Goal: Task Accomplishment & Management: Manage account settings

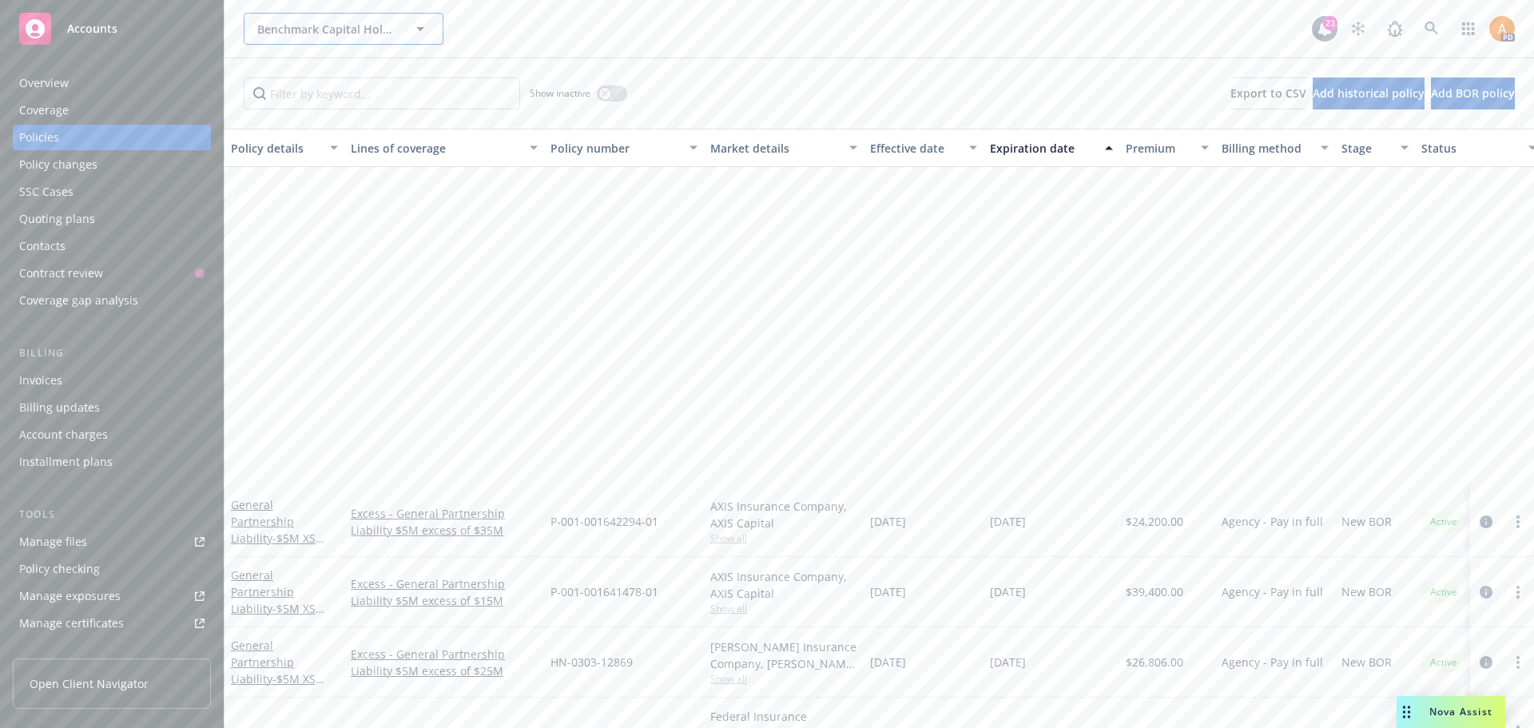
scroll to position [419, 0]
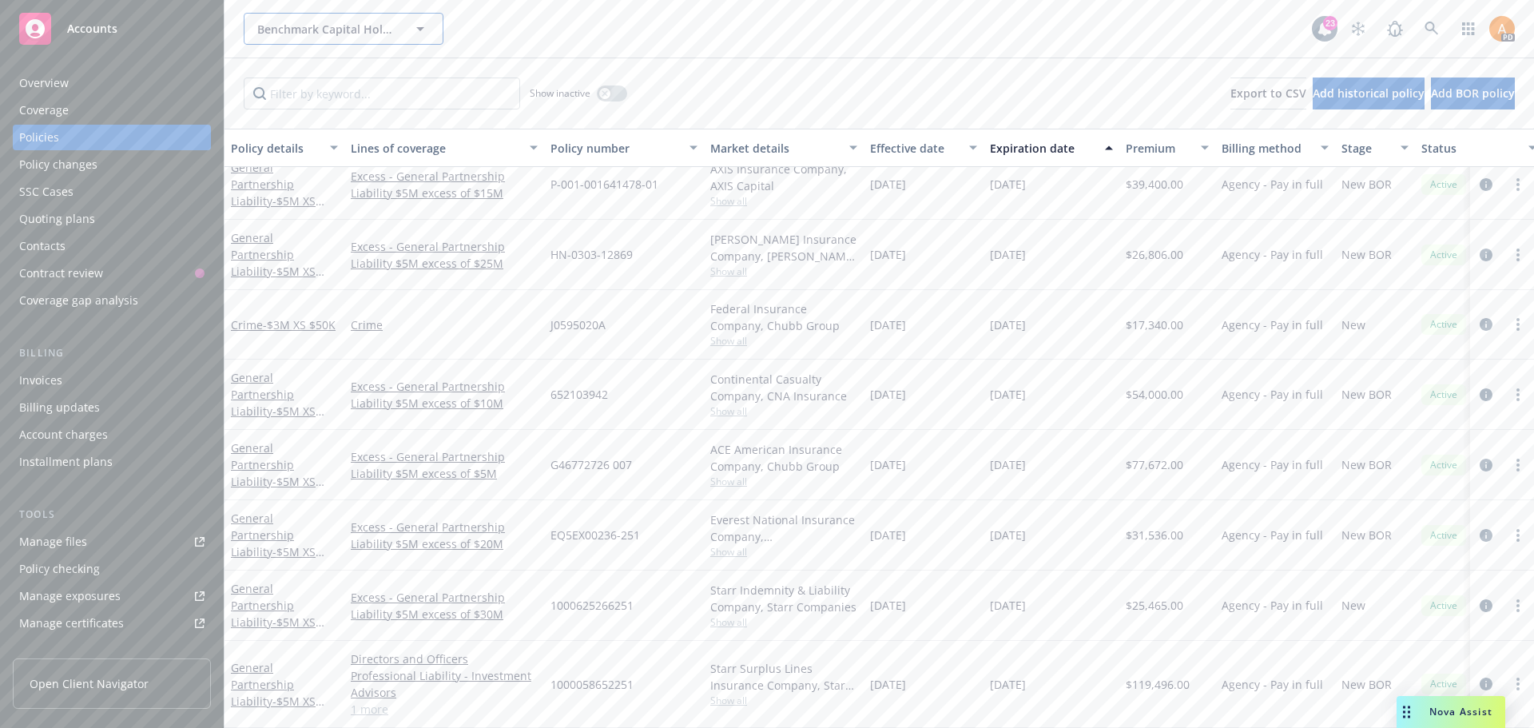
click at [320, 36] on span "Benchmark Capital Holdings Co., LLC" at bounding box center [326, 29] width 138 height 17
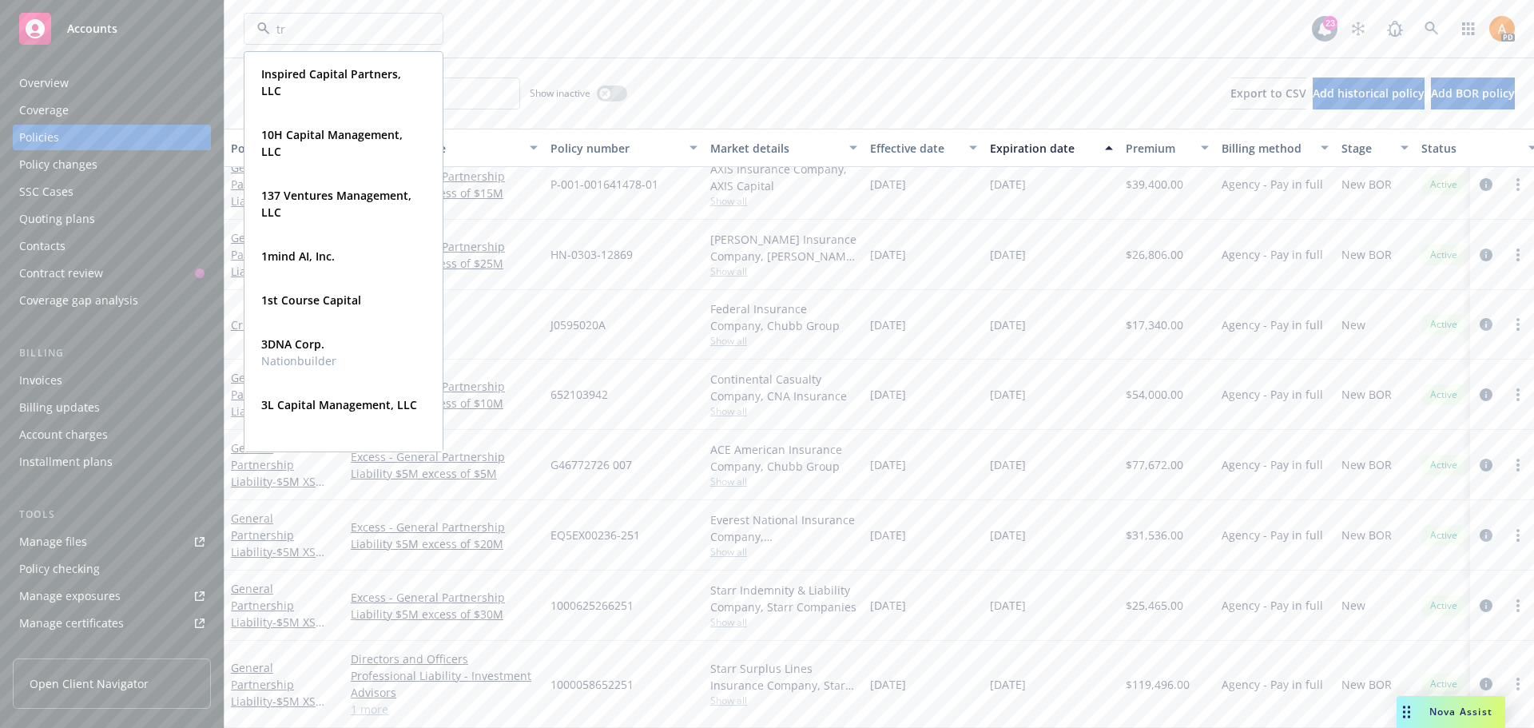
type input "trm"
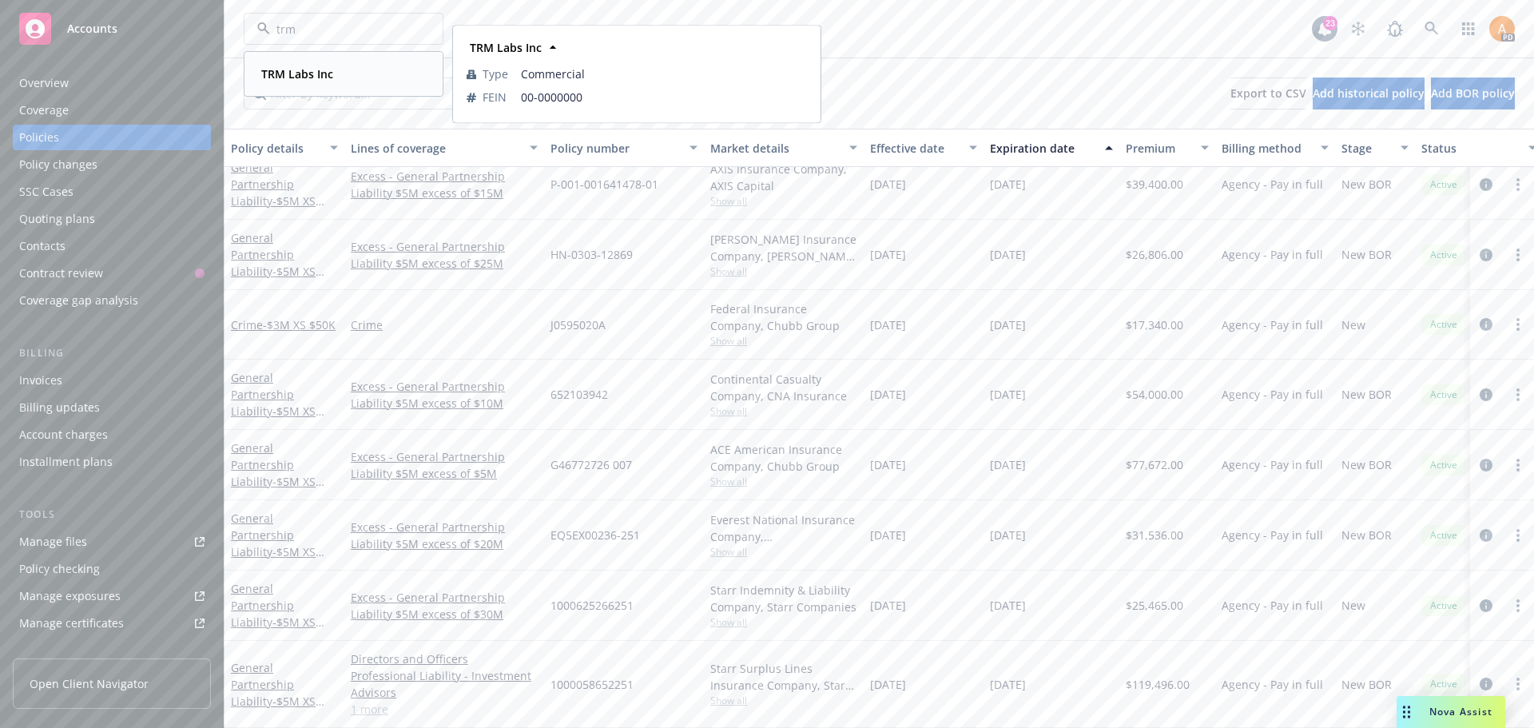
click at [313, 80] on strong "TRM Labs Inc" at bounding box center [297, 73] width 72 height 15
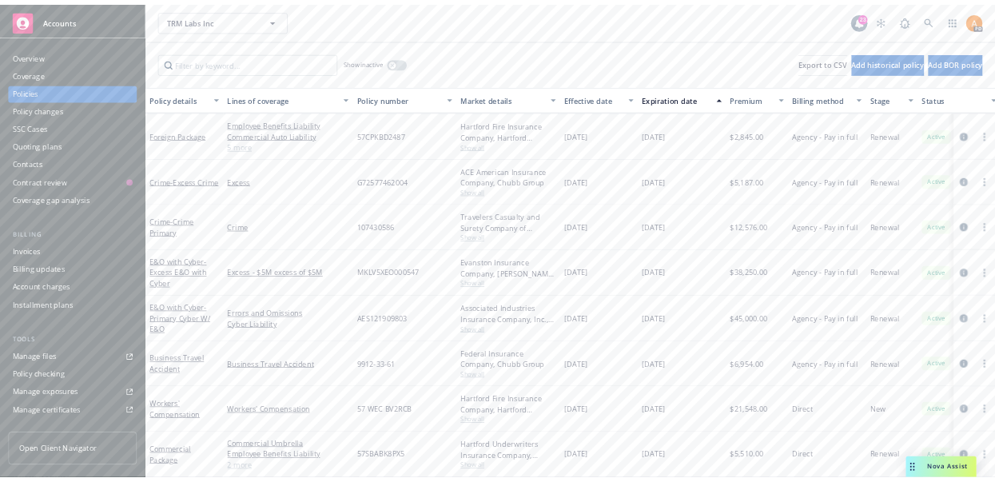
scroll to position [272, 0]
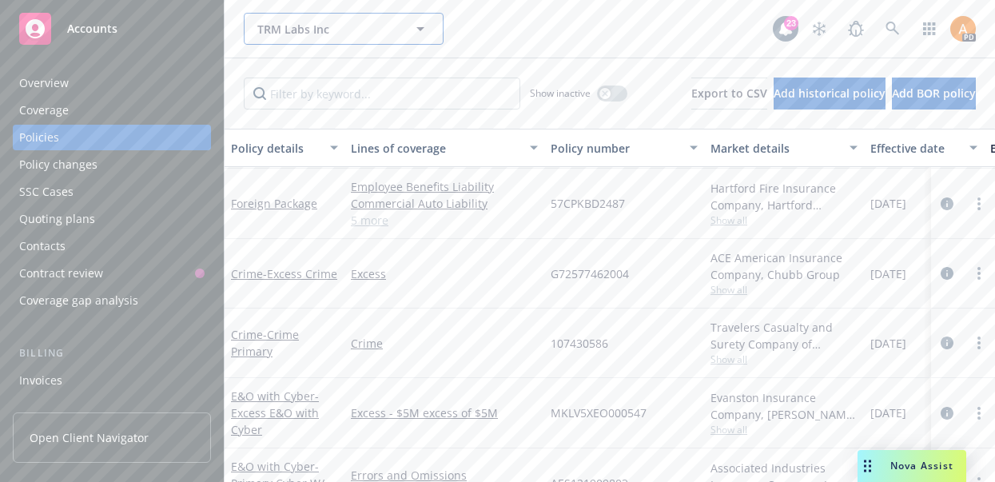
click at [336, 26] on span "TRM Labs Inc" at bounding box center [326, 29] width 138 height 17
type input "cere"
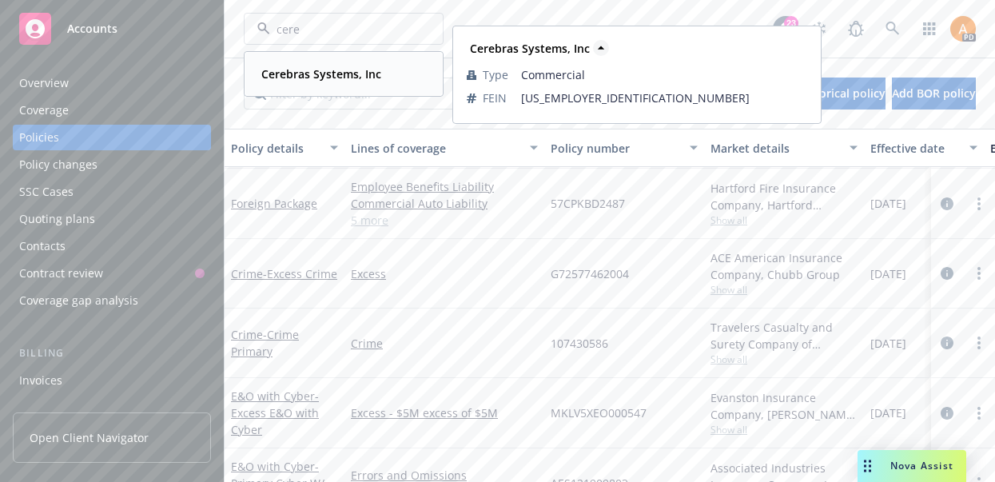
click at [372, 74] on strong "Cerebras Systems, Inc" at bounding box center [321, 73] width 120 height 15
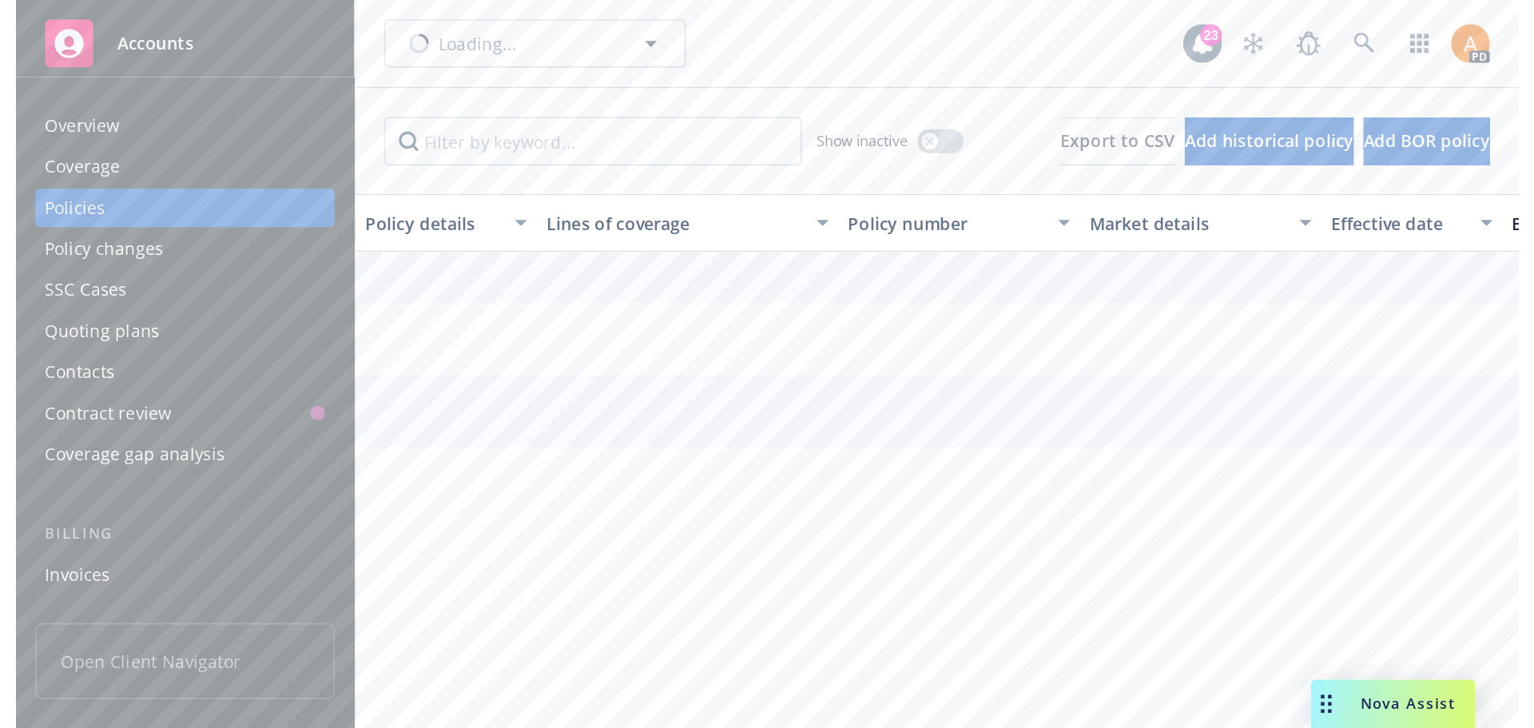
scroll to position [206, 0]
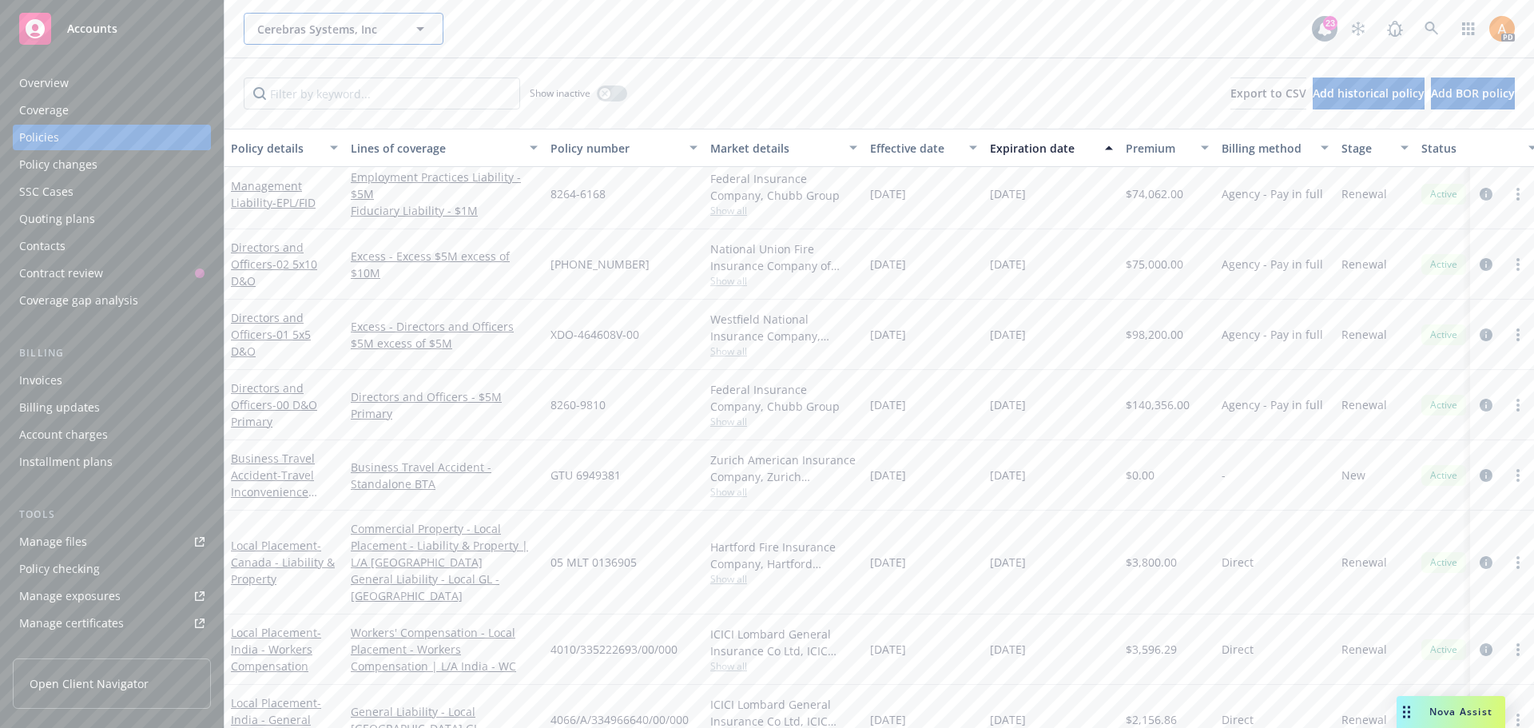
click at [316, 33] on span "Cerebras Systems, Inc" at bounding box center [326, 29] width 138 height 17
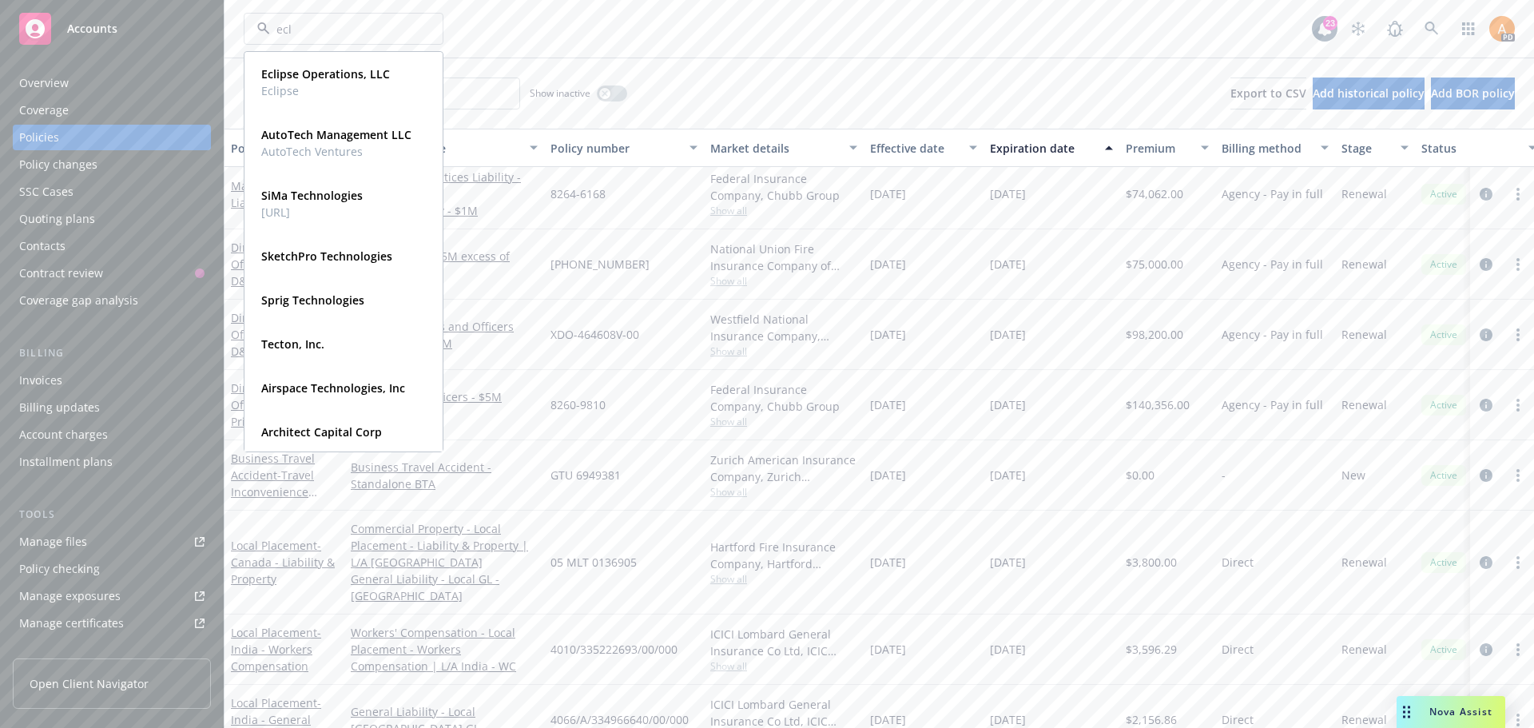
type input "ecli"
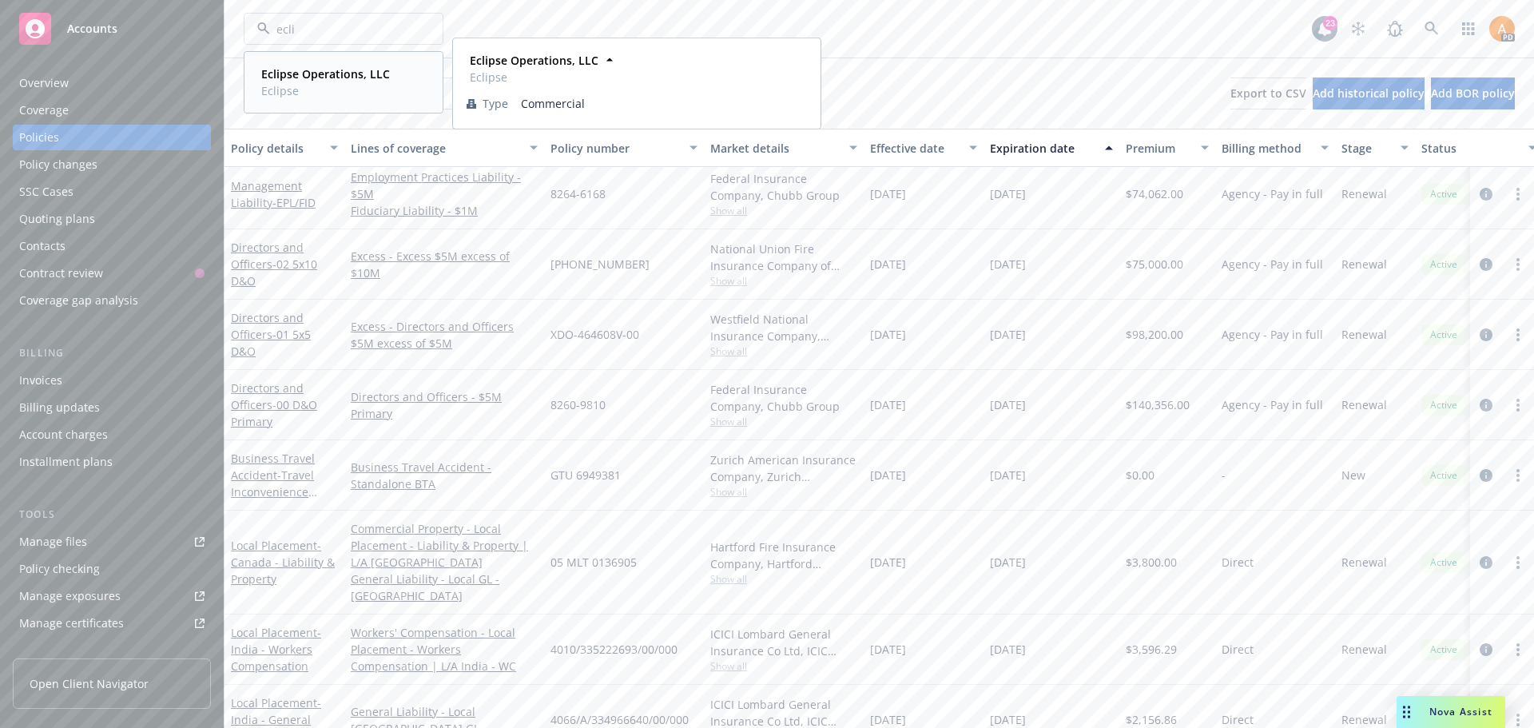
click at [316, 70] on strong "Eclipse Operations, LLC" at bounding box center [325, 73] width 129 height 15
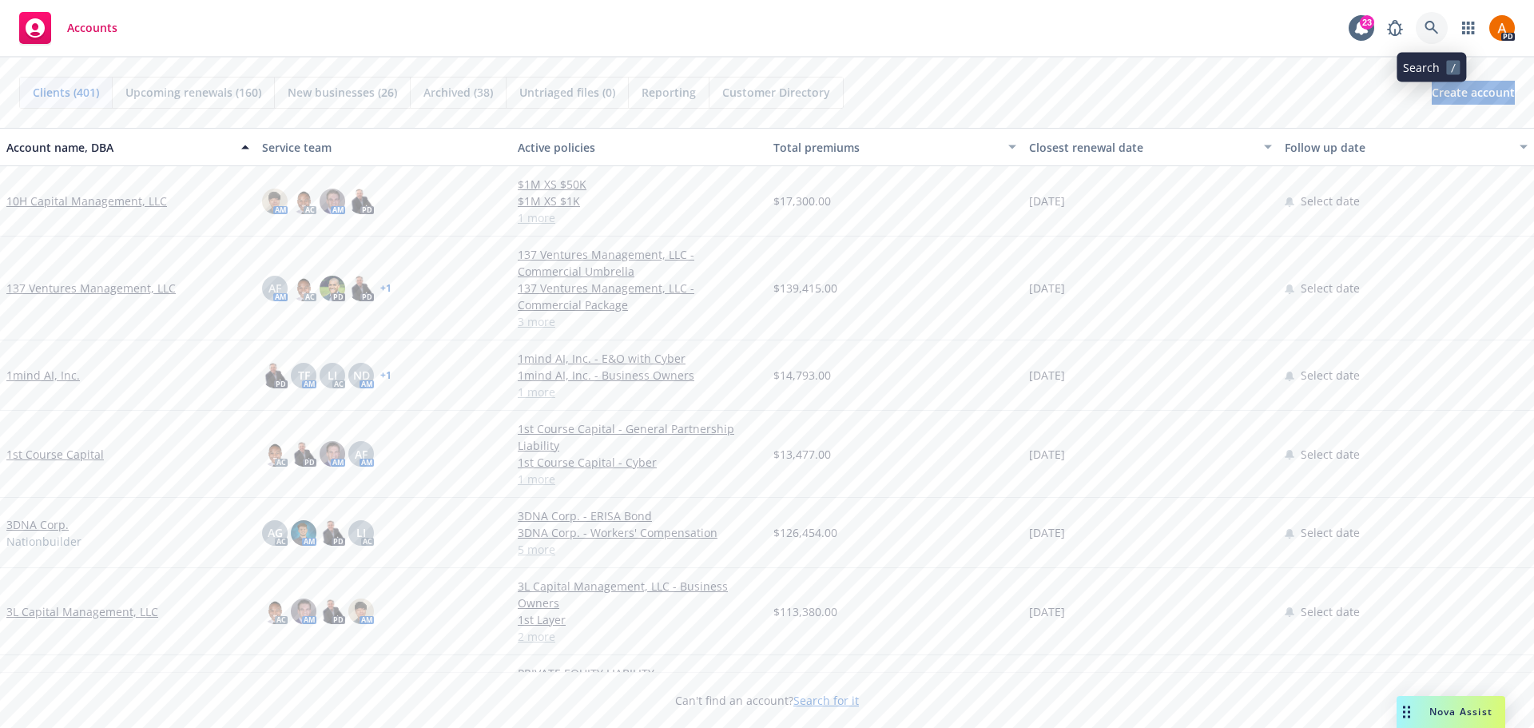
click at [1435, 23] on icon at bounding box center [1431, 28] width 14 height 14
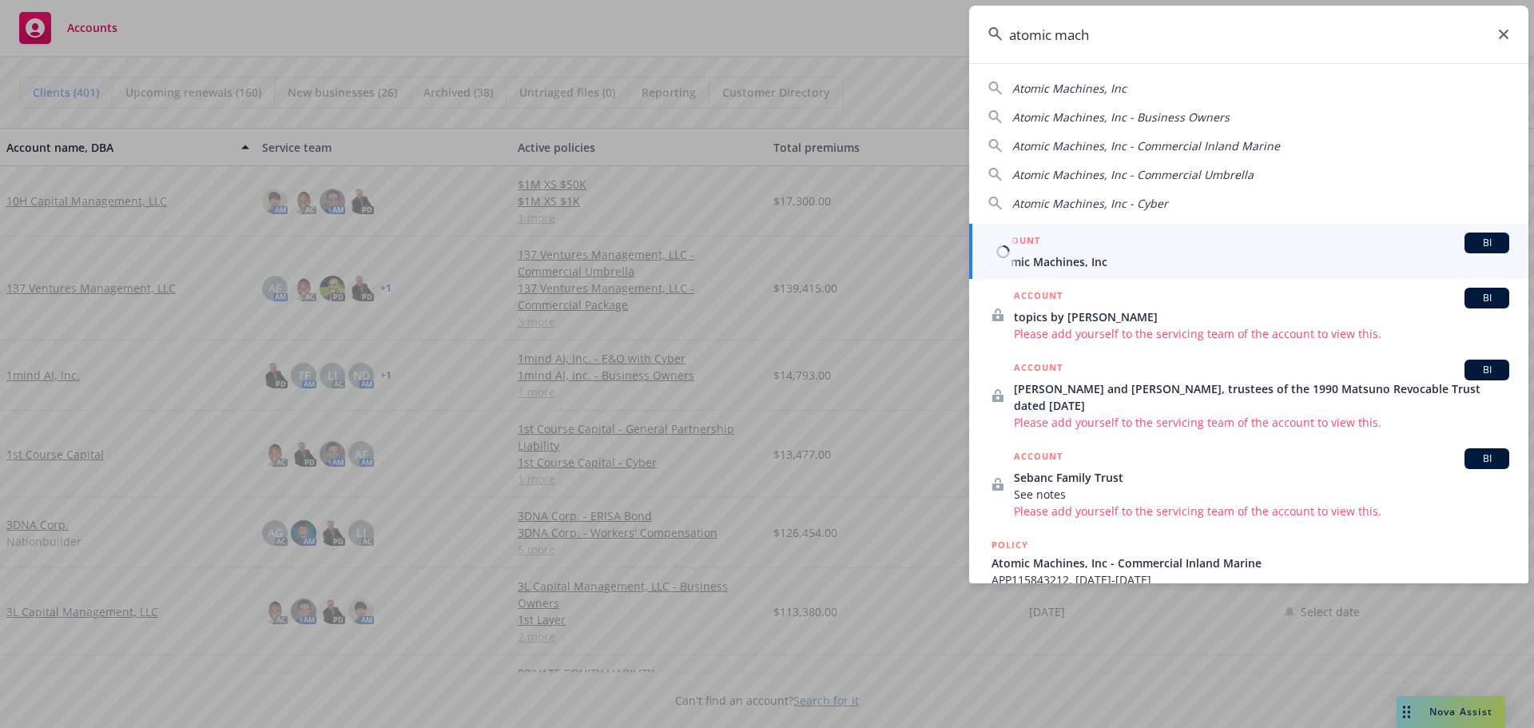
type input "atomic mach"
click at [1063, 260] on span "Atomic Machines, Inc" at bounding box center [1250, 261] width 518 height 17
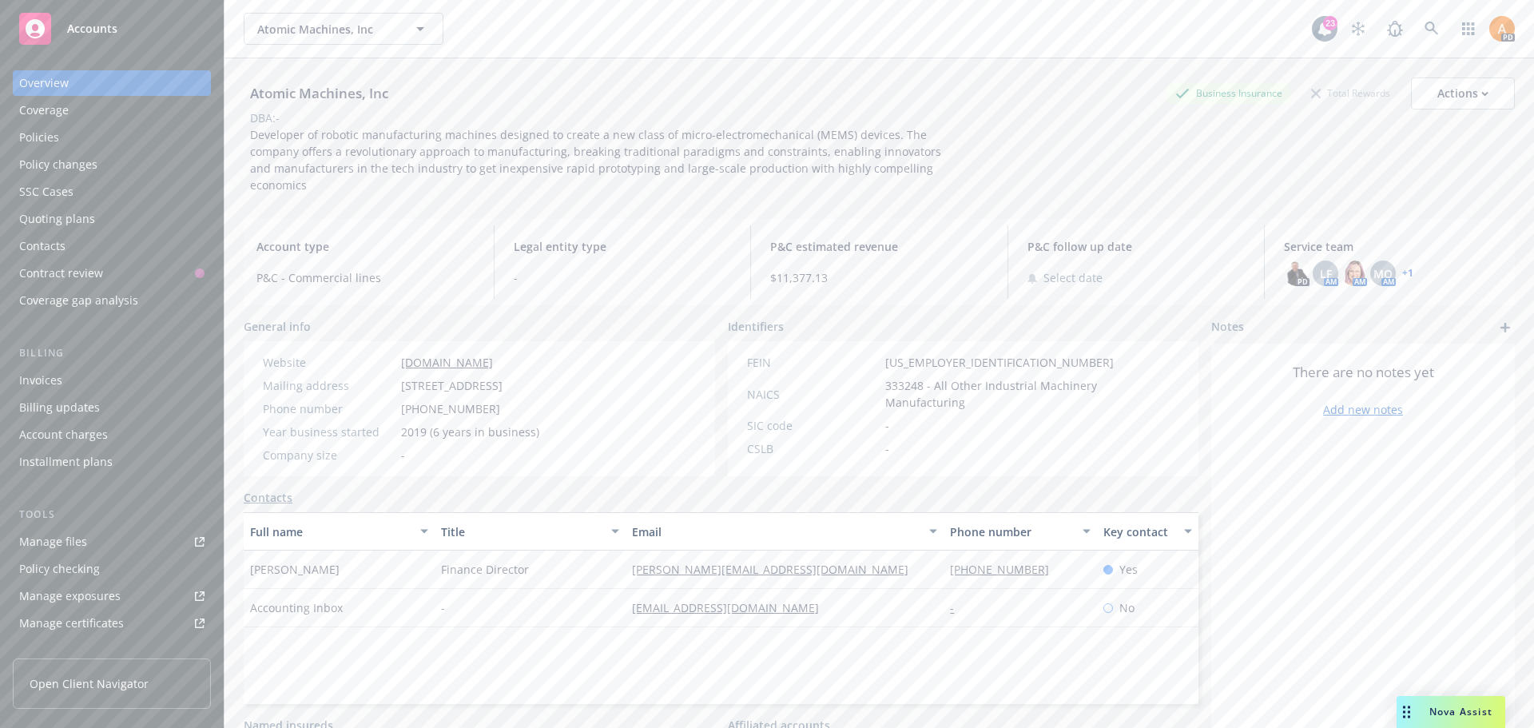
click at [60, 136] on div "Policies" at bounding box center [111, 138] width 185 height 26
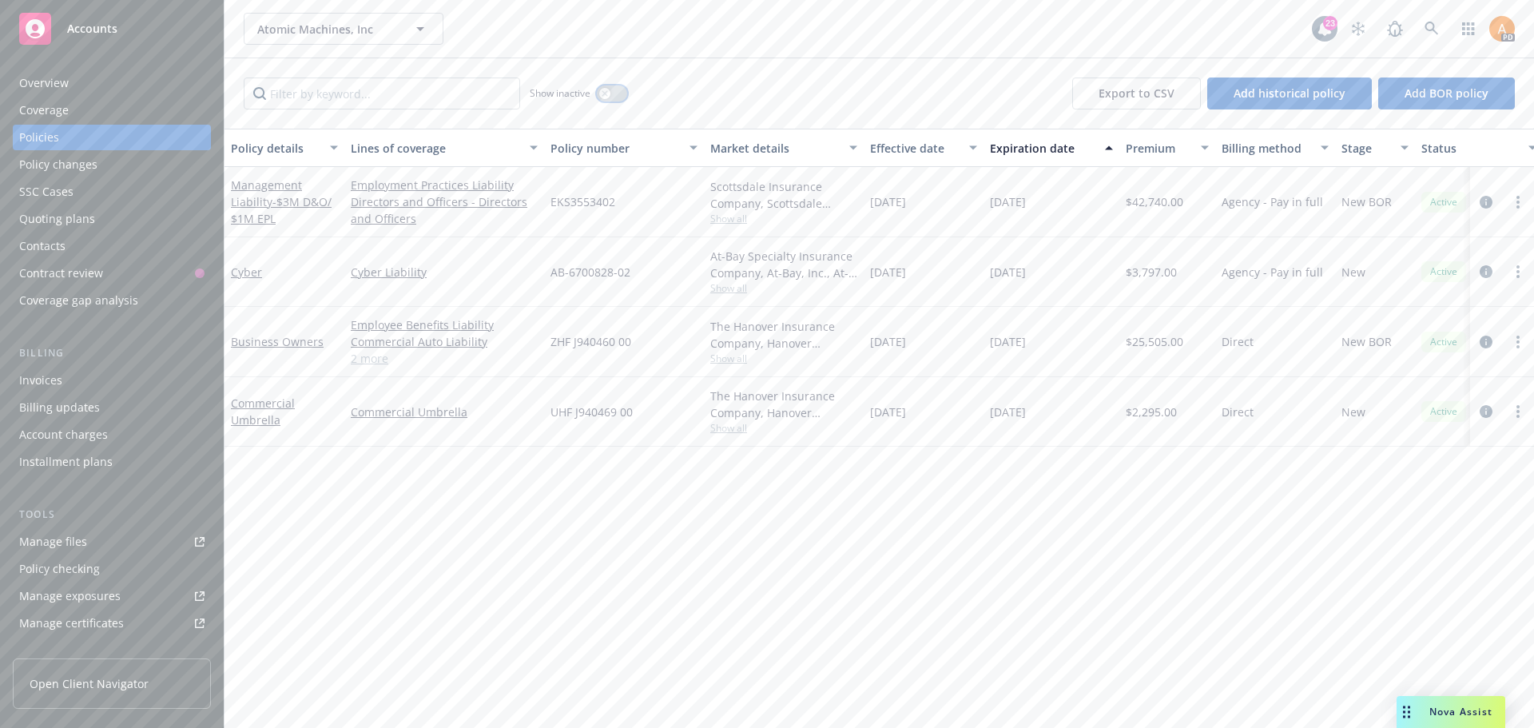
click at [604, 93] on icon "button" at bounding box center [605, 93] width 6 height 6
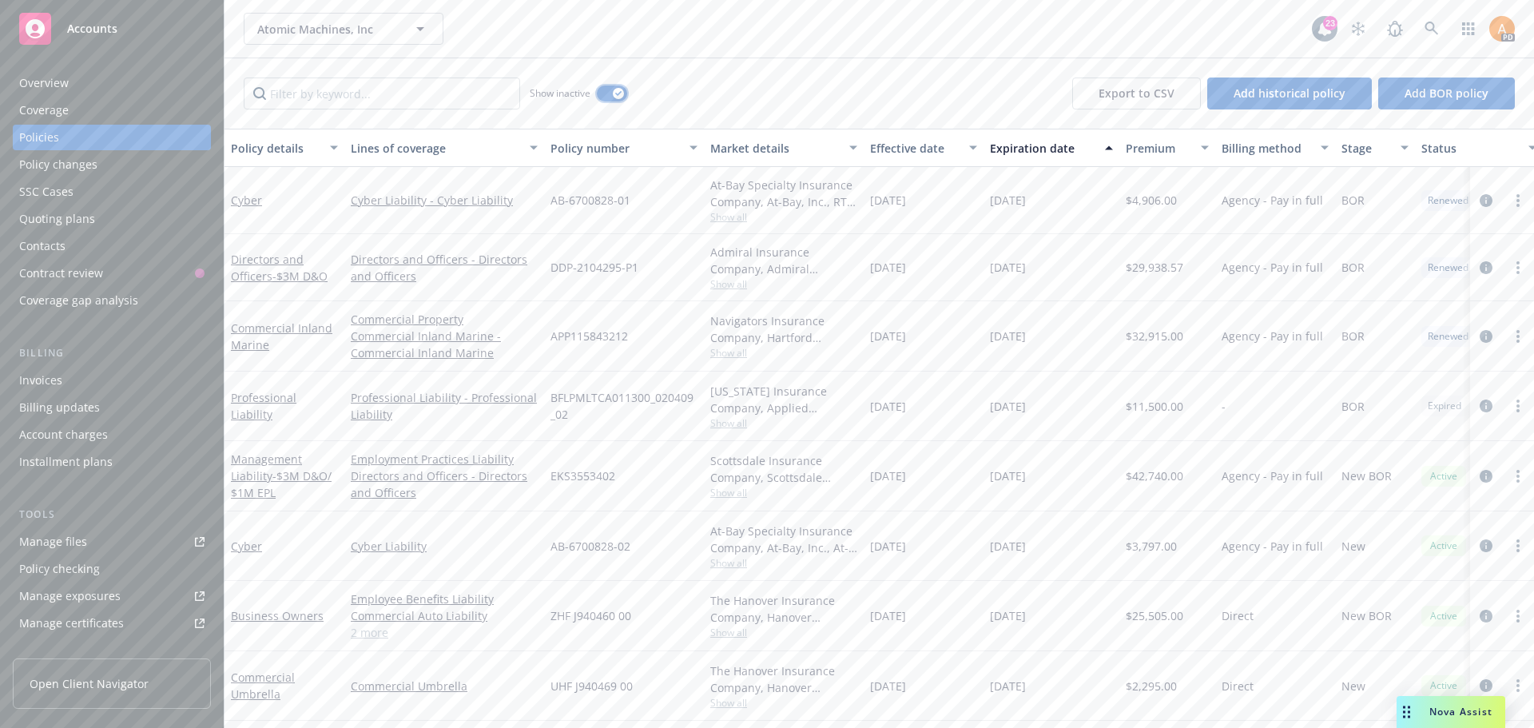
scroll to position [5, 0]
click at [50, 81] on div "Overview" at bounding box center [44, 83] width 50 height 26
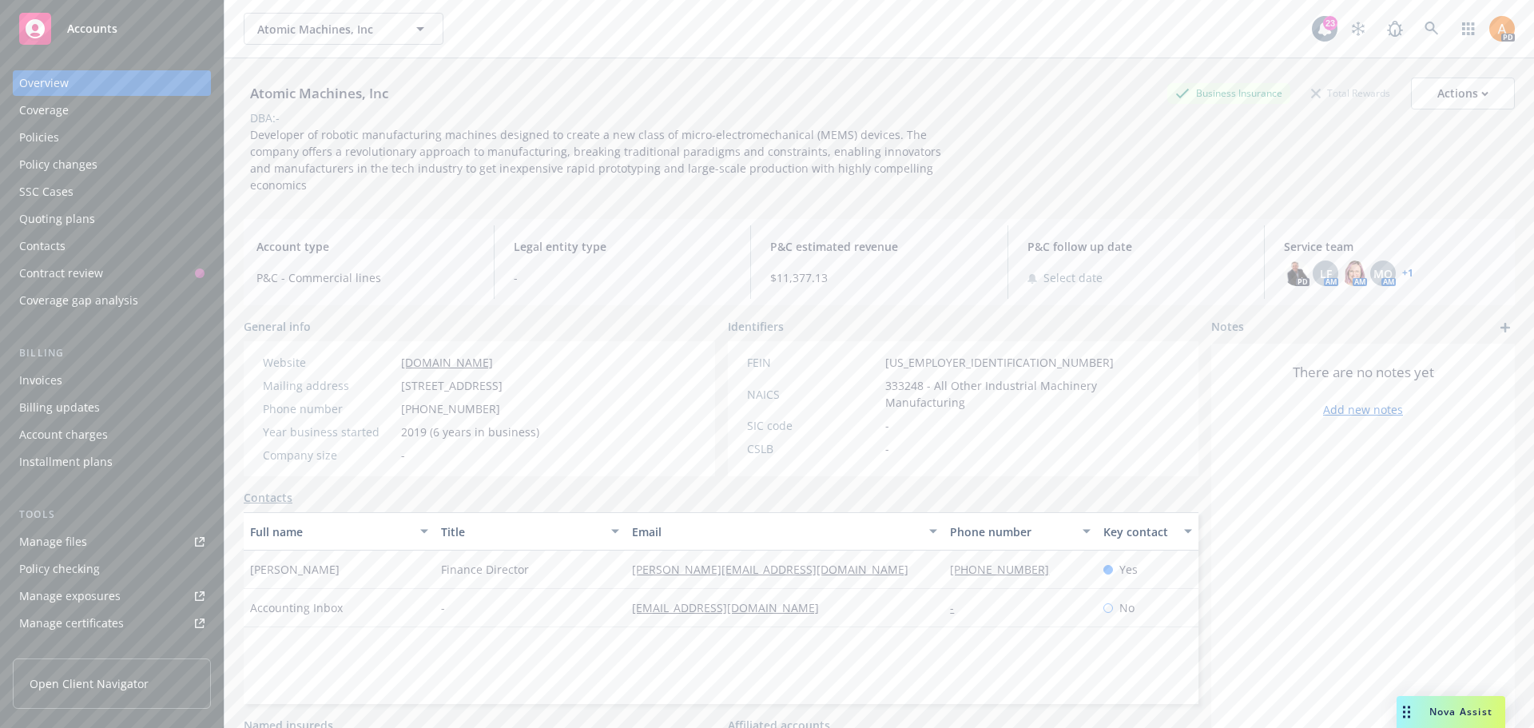
click at [1402, 268] on link "+ 1" at bounding box center [1407, 273] width 11 height 10
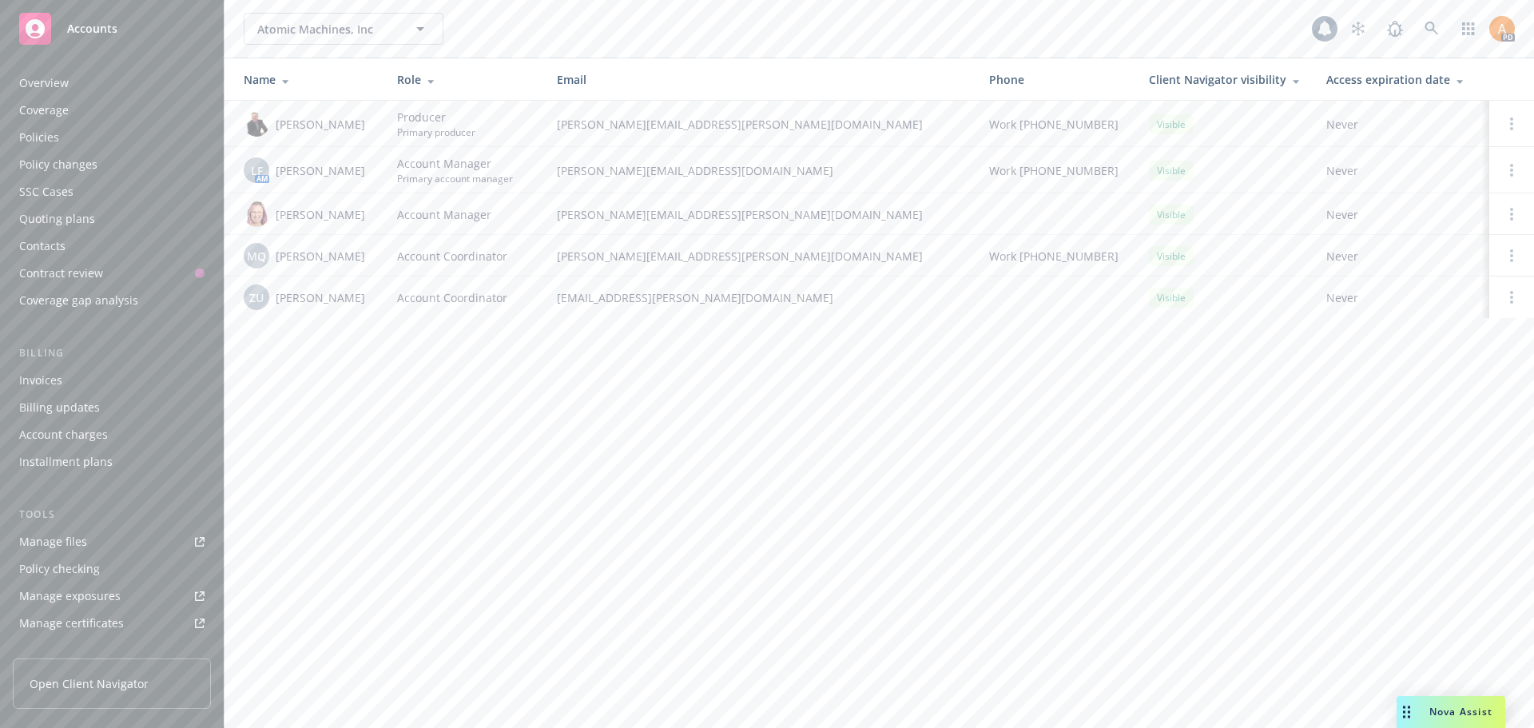
scroll to position [313, 0]
click at [288, 26] on span "Atomic Machines, Inc" at bounding box center [326, 29] width 138 height 17
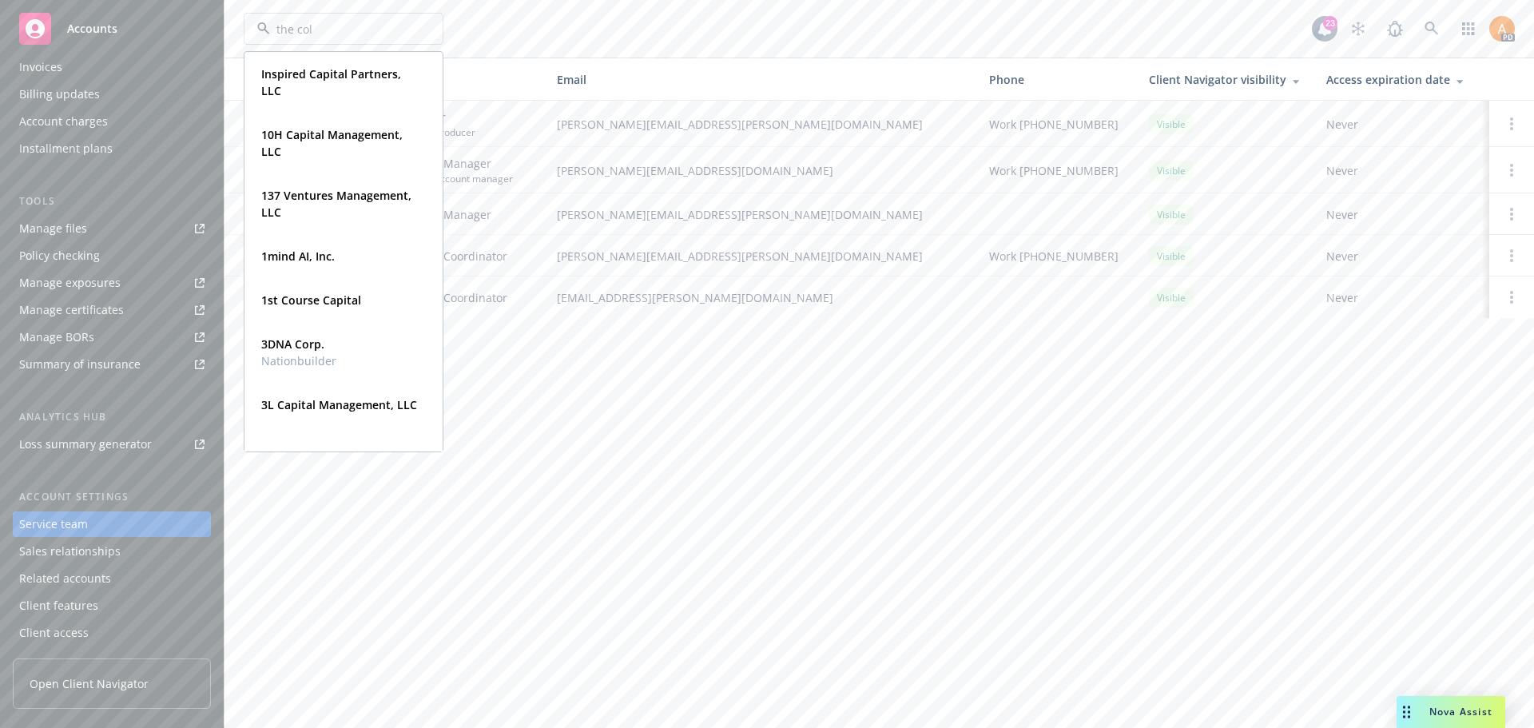
type input "the colu"
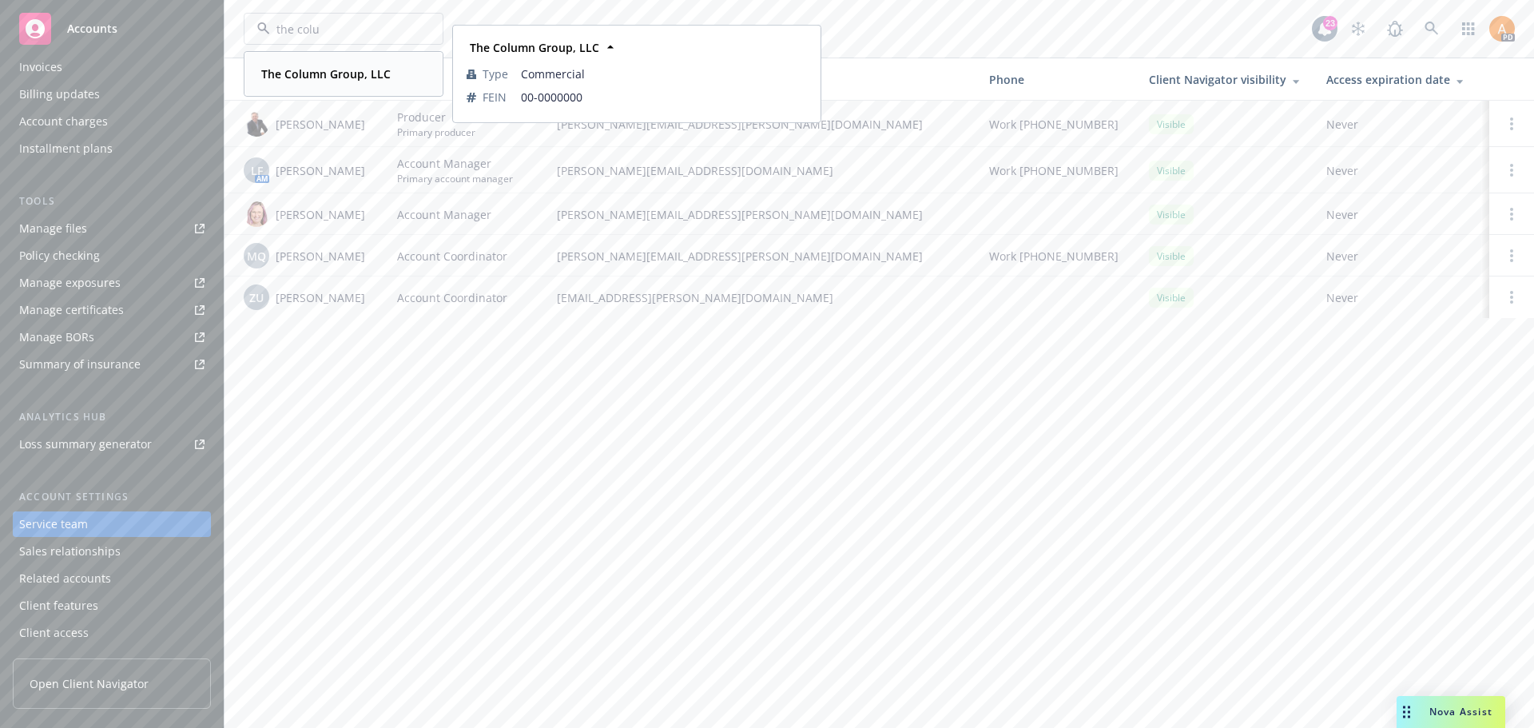
click at [314, 75] on strong "The Column Group, LLC" at bounding box center [325, 73] width 129 height 15
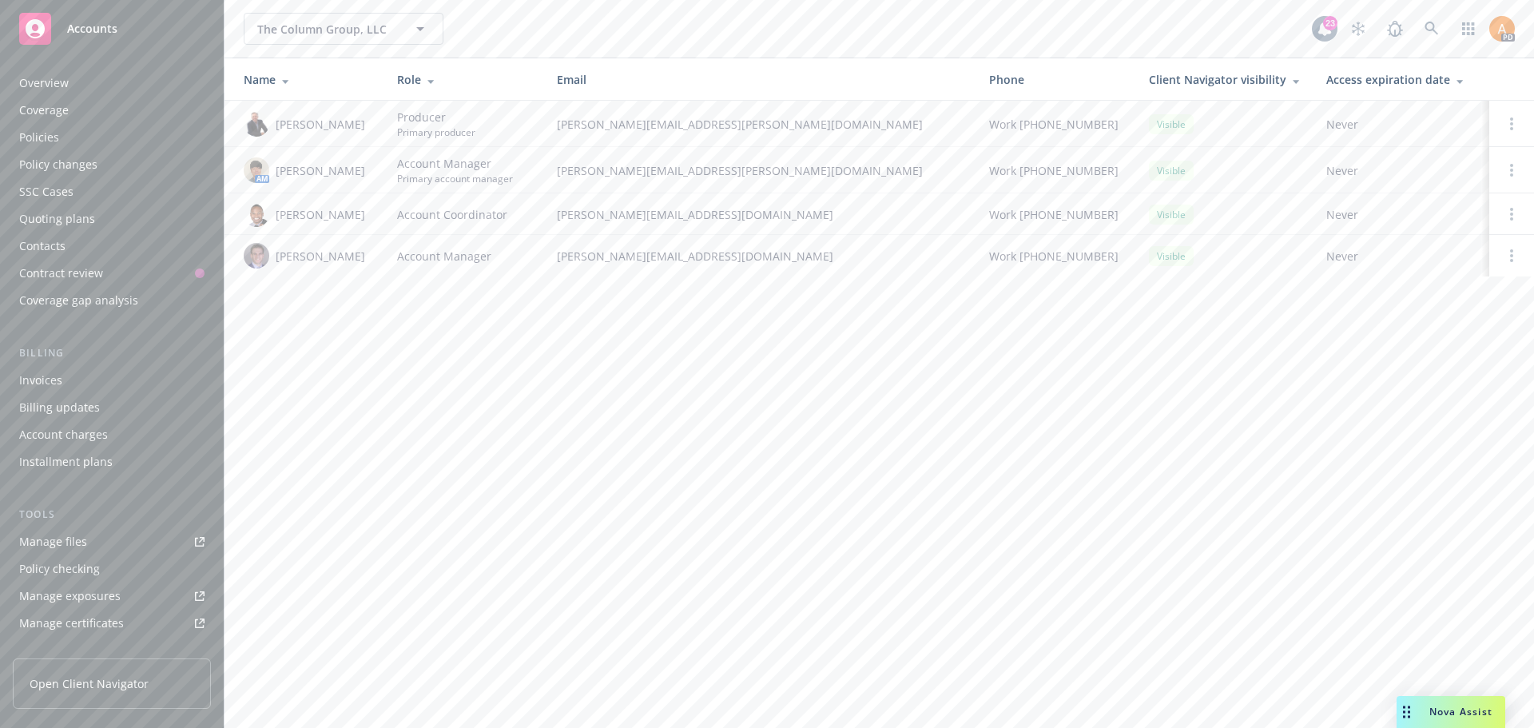
click at [84, 129] on div "Policies" at bounding box center [111, 138] width 185 height 26
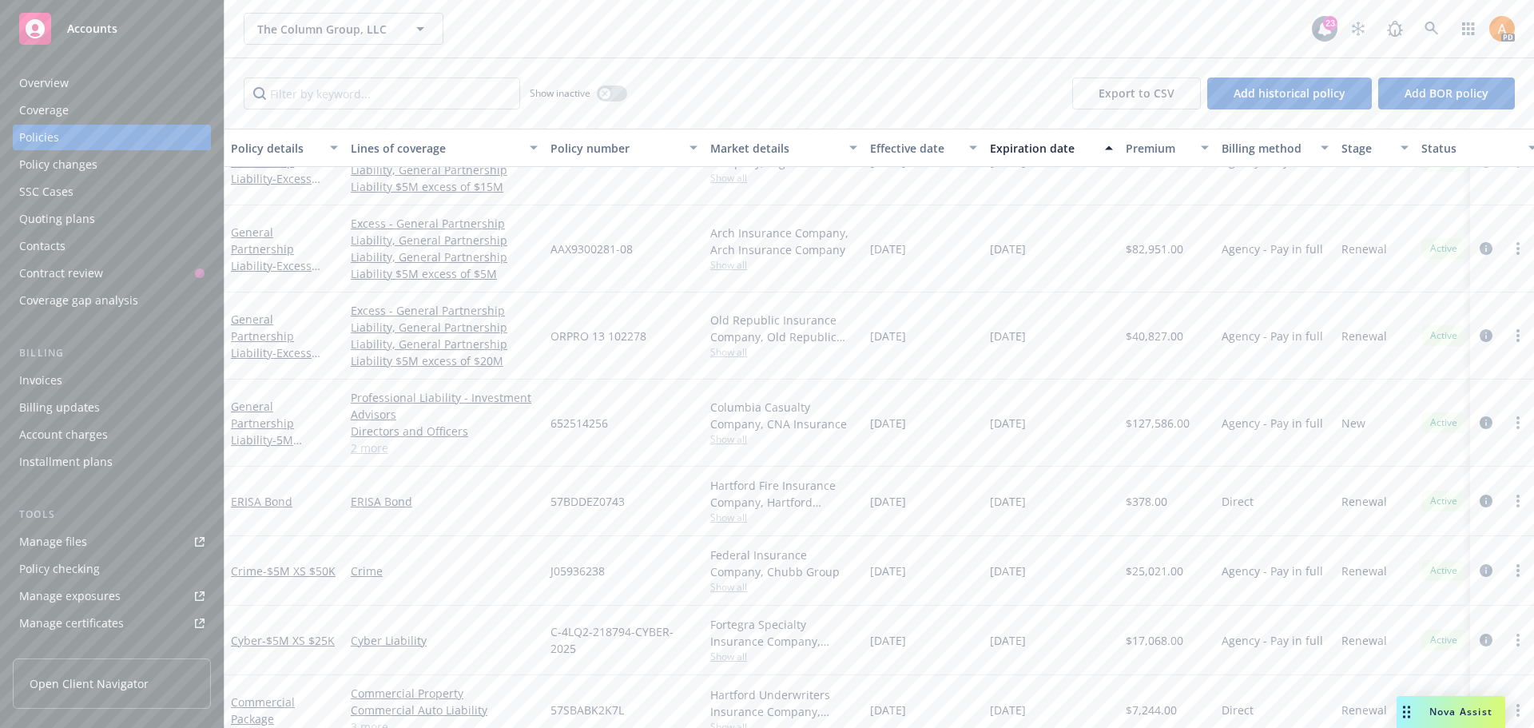
scroll to position [206, 0]
